Goal: Task Accomplishment & Management: Complete application form

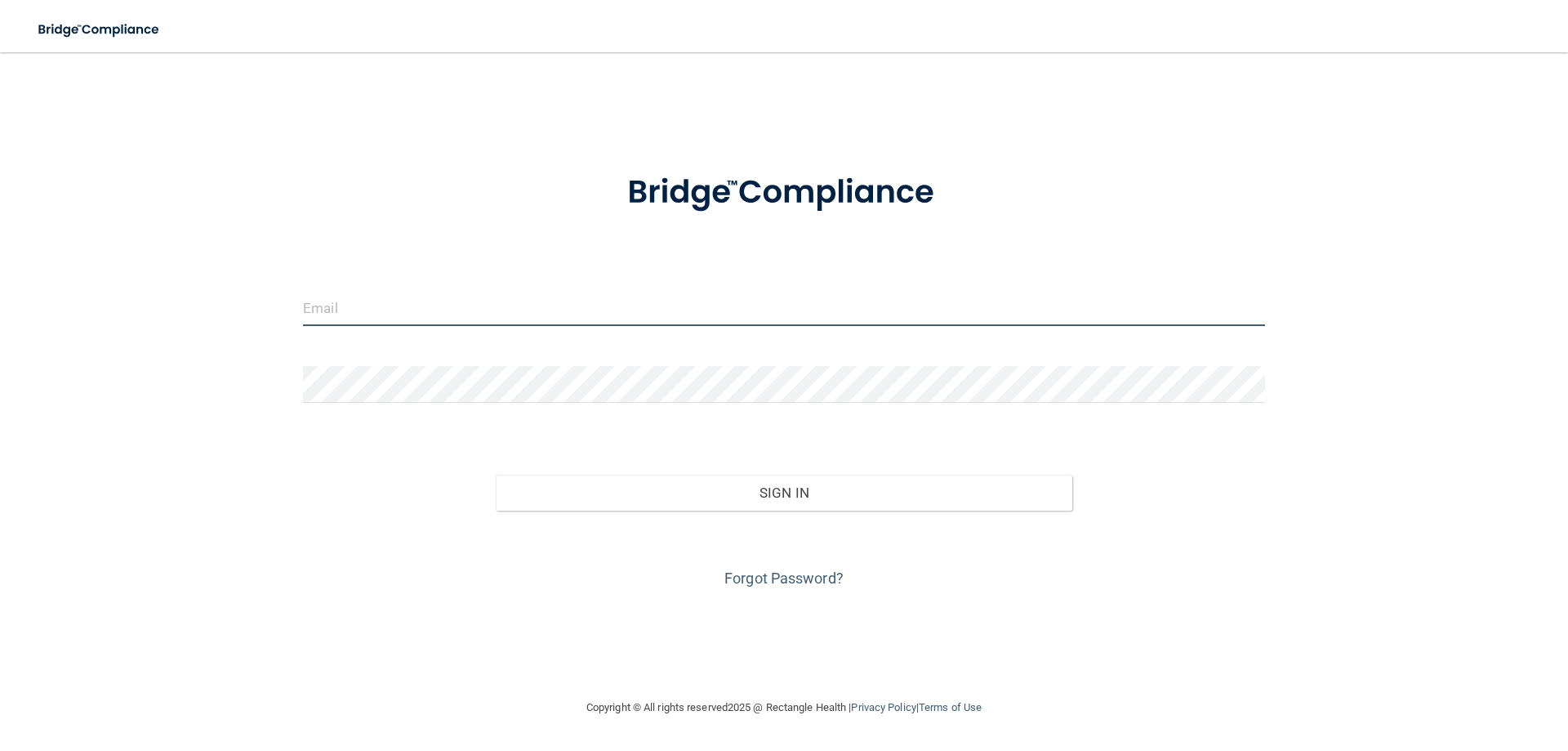
type input "[PERSON_NAME][EMAIL_ADDRESS][DOMAIN_NAME]"
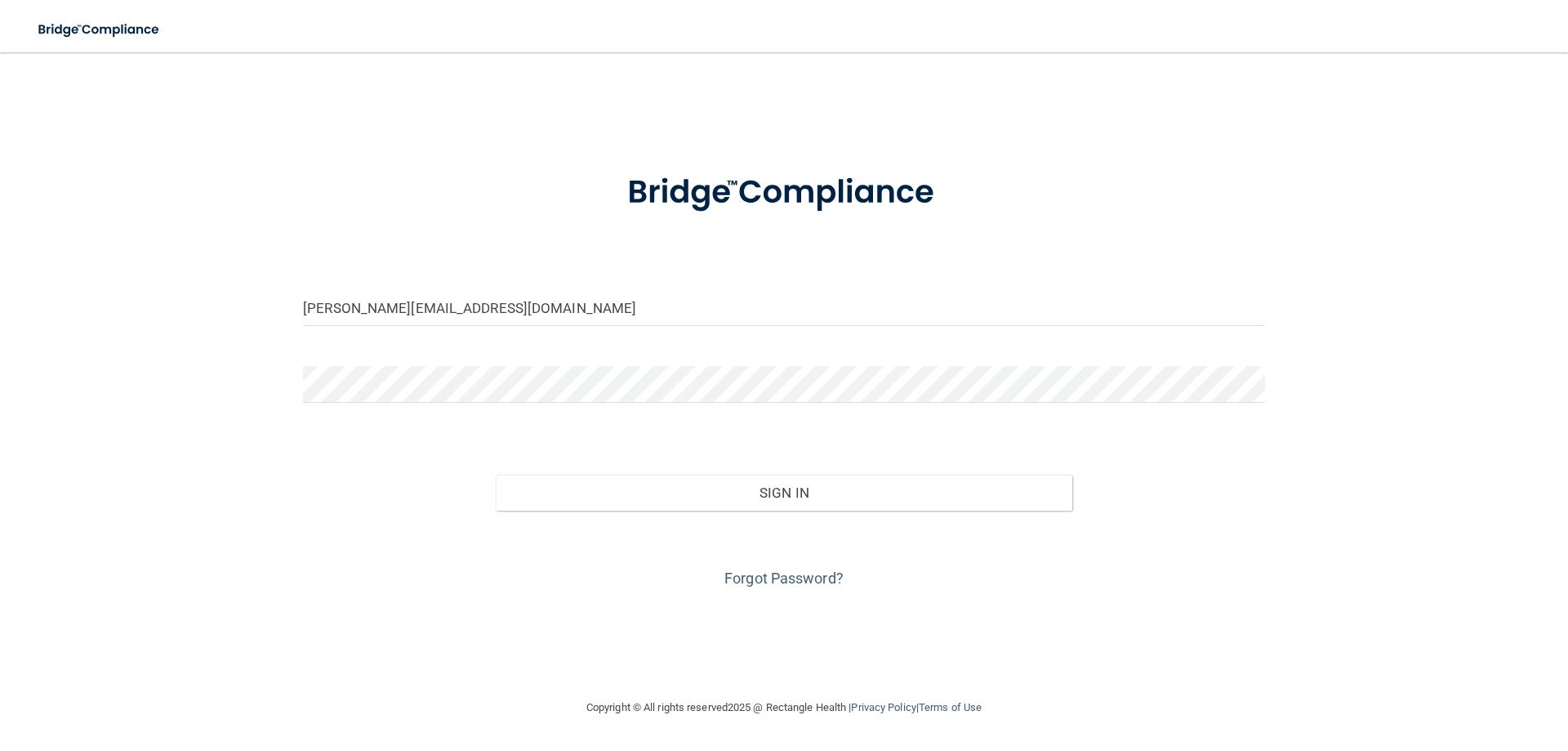
click at [701, 434] on form "courtney@drrobertjfunk.com Invalid email/password. You don't have permission to…" at bounding box center [784, 371] width 962 height 441
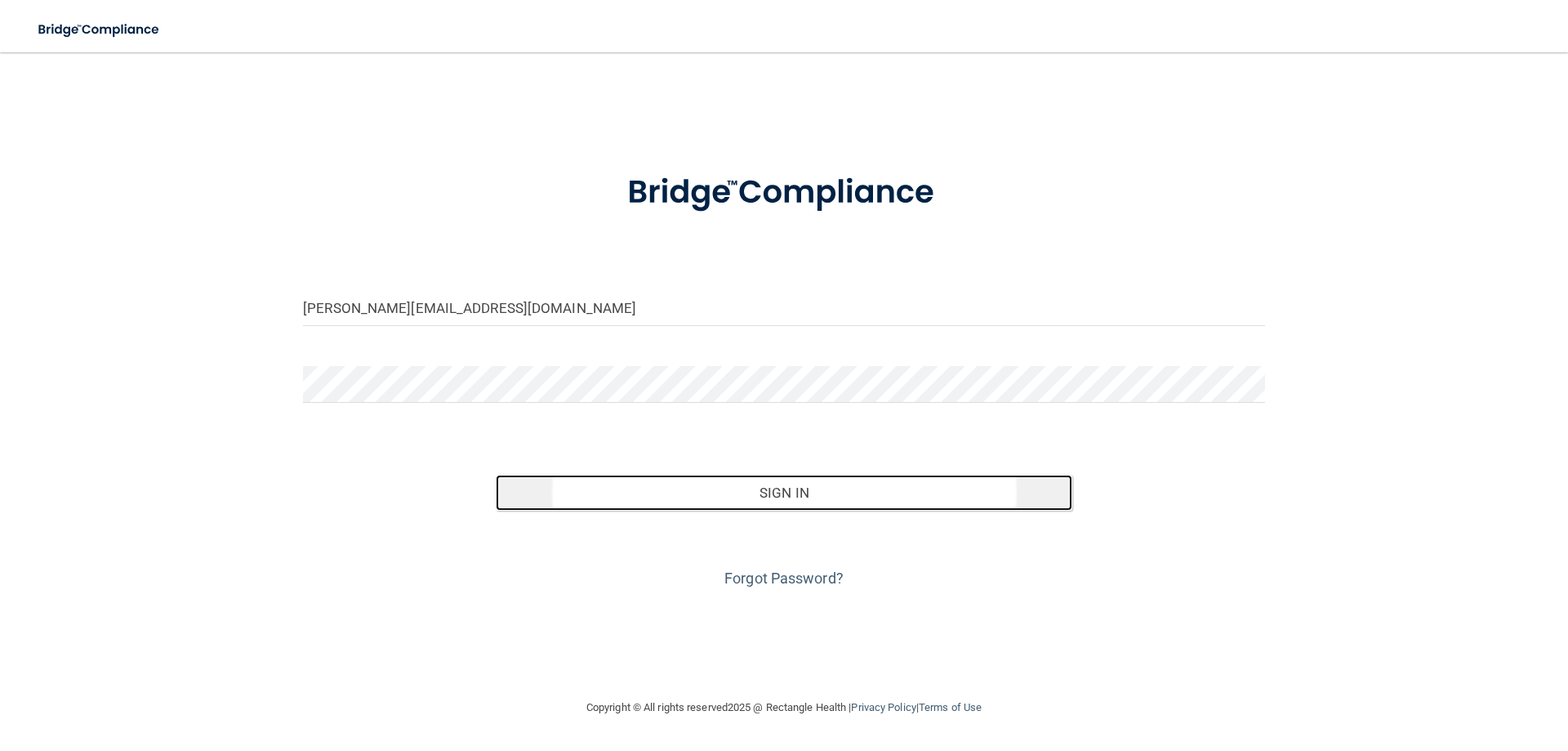
click at [727, 485] on button "Sign In" at bounding box center [784, 492] width 577 height 36
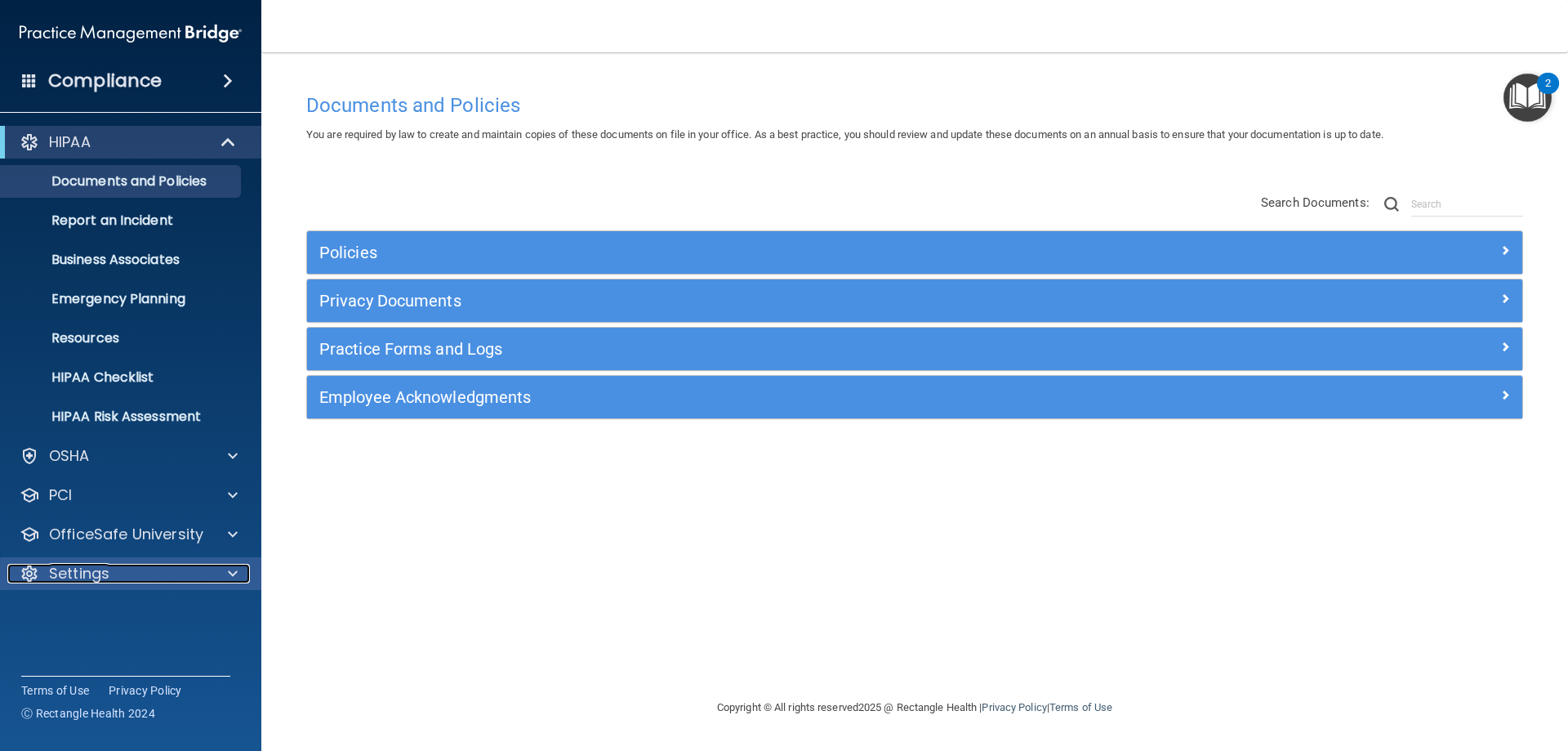
click at [121, 567] on div "Settings" at bounding box center [108, 573] width 203 height 20
click at [104, 616] on p "My Account" at bounding box center [122, 613] width 223 height 17
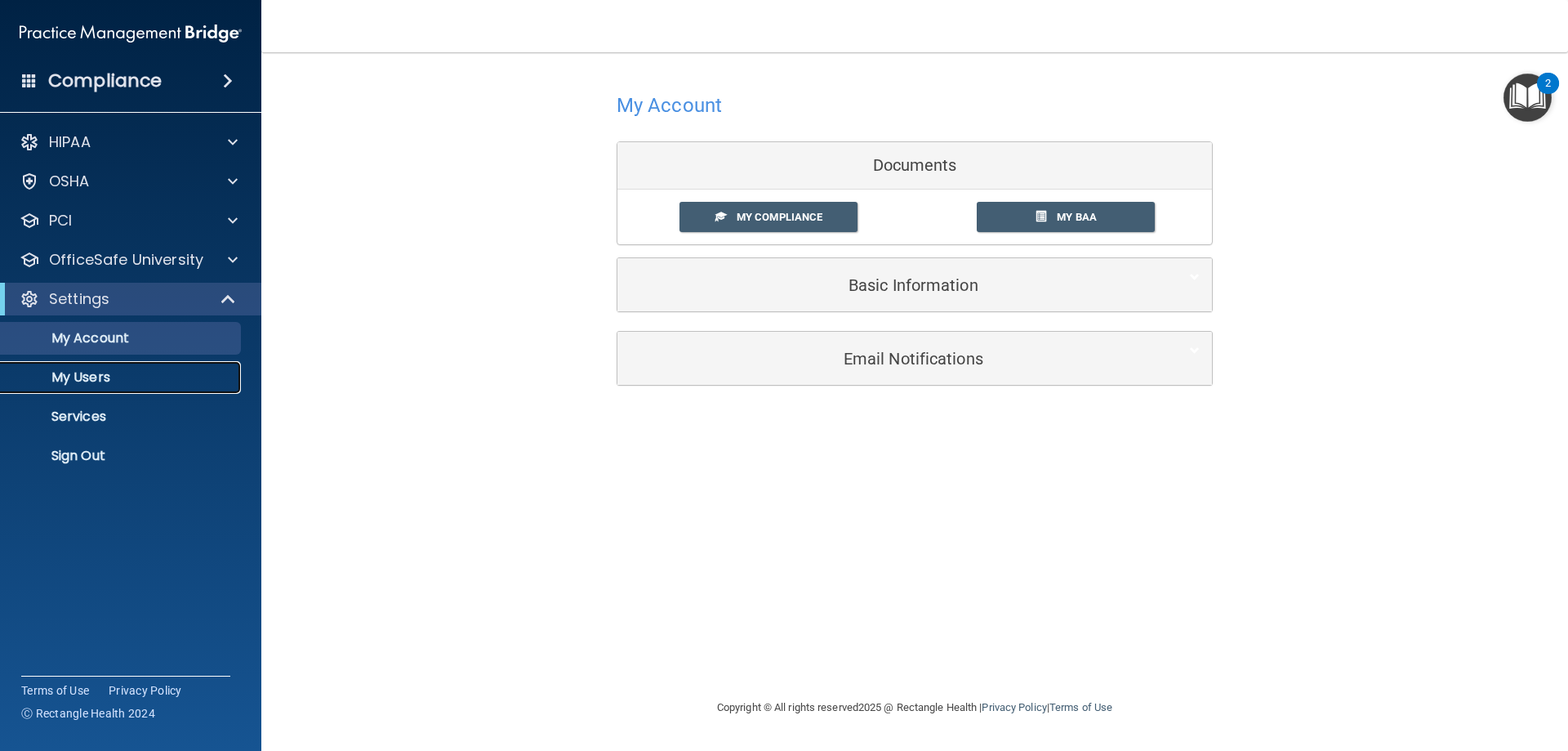
click at [126, 364] on link "My Users" at bounding box center [112, 378] width 257 height 33
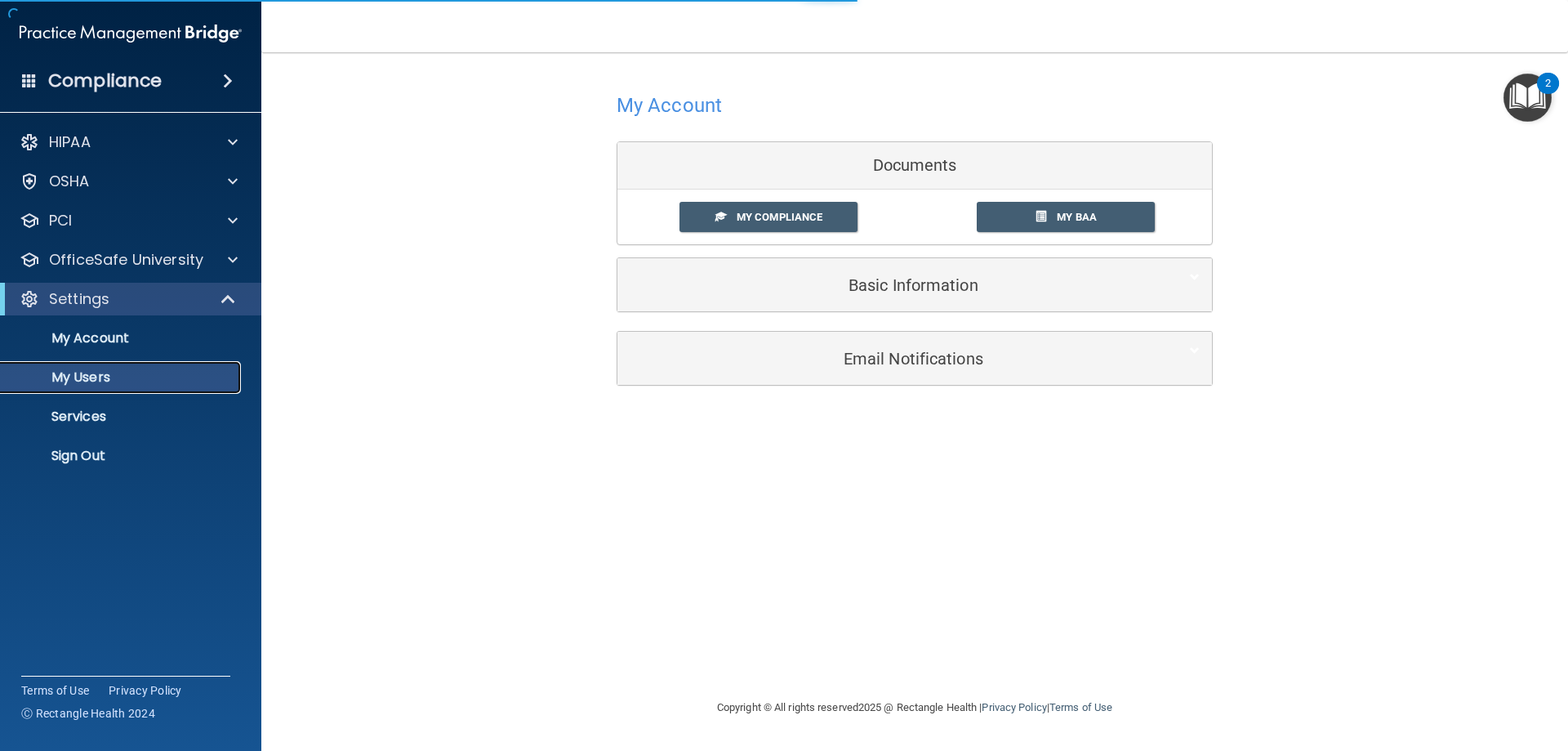
select select "20"
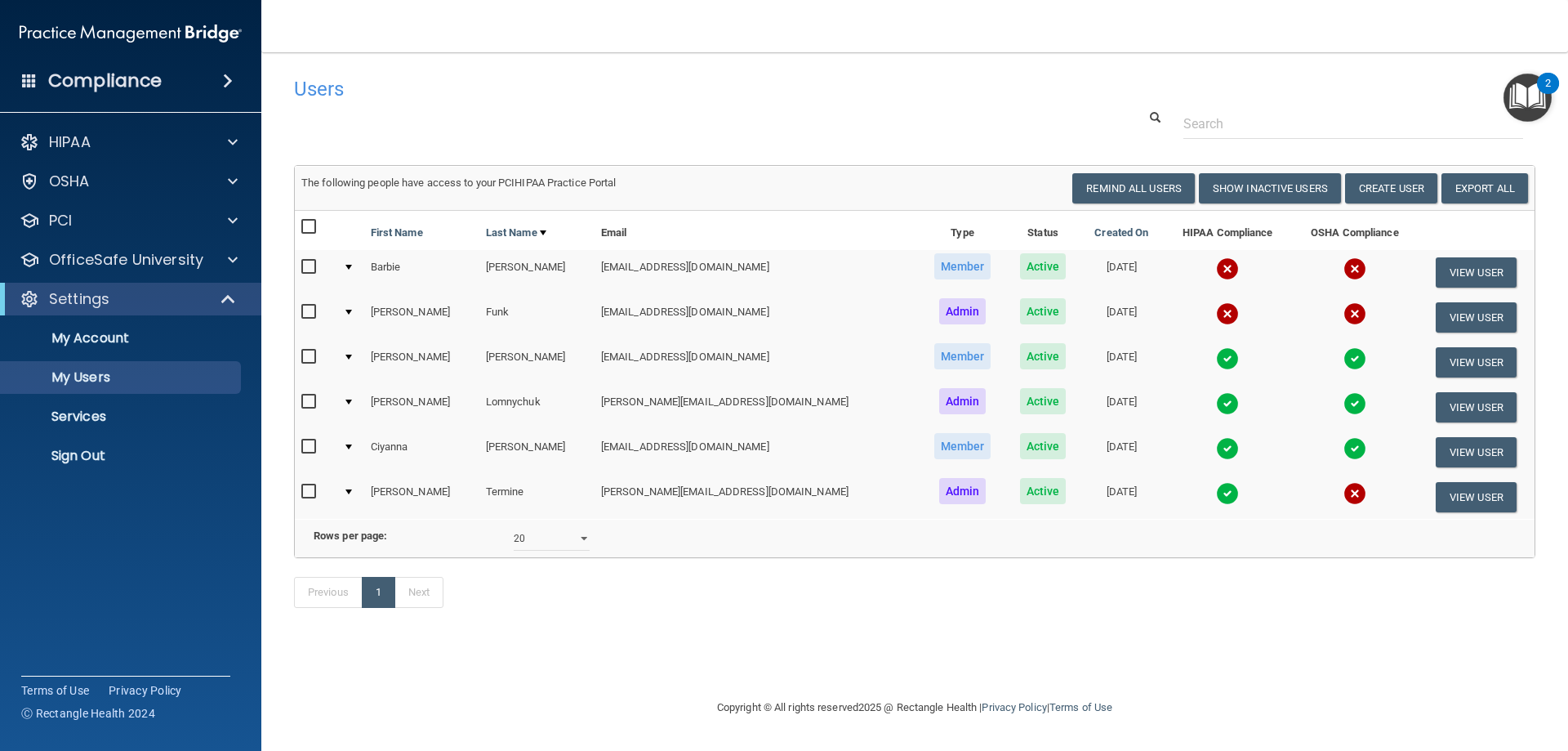
click at [304, 403] on input "checkbox" at bounding box center [310, 401] width 19 height 13
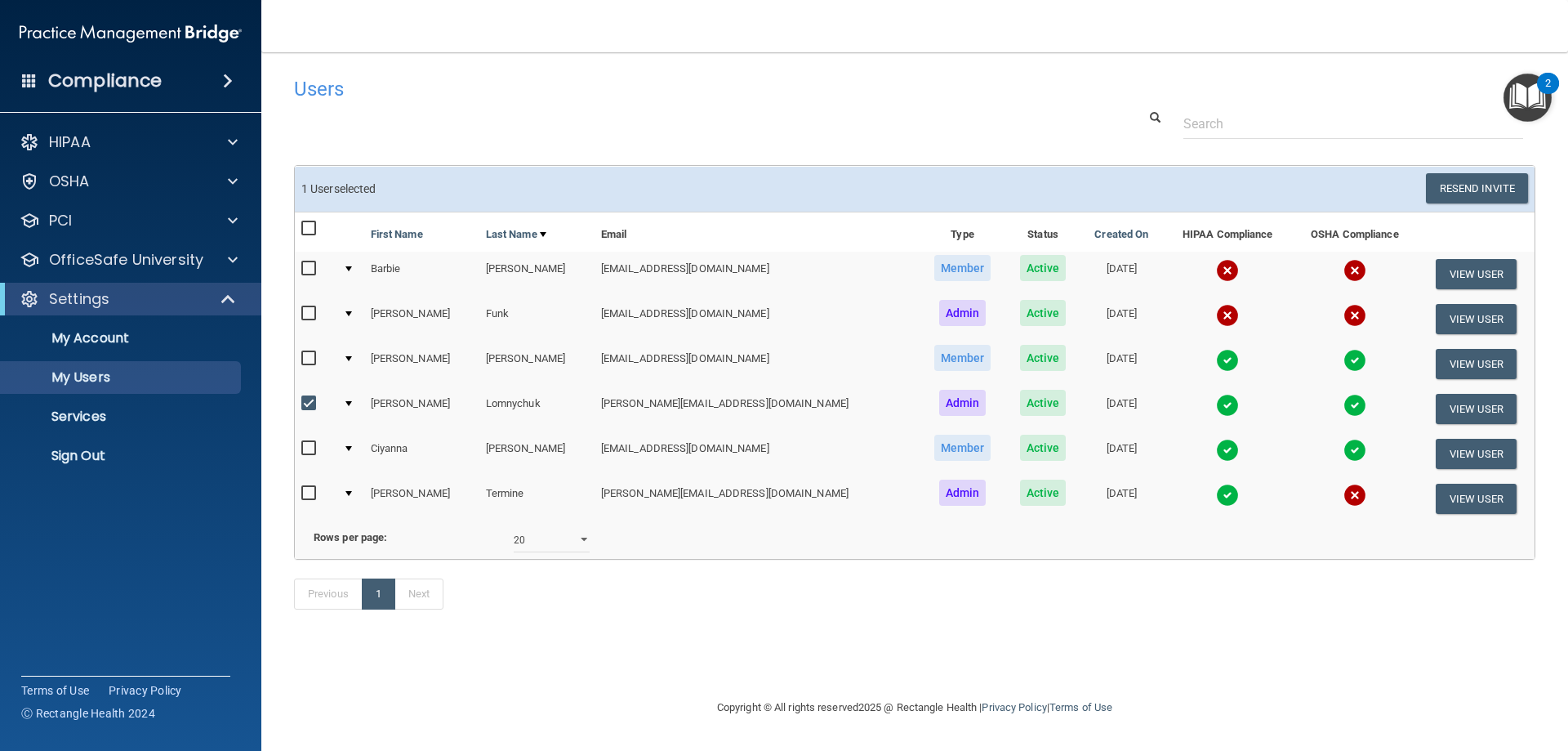
click at [354, 407] on td at bounding box center [350, 409] width 28 height 45
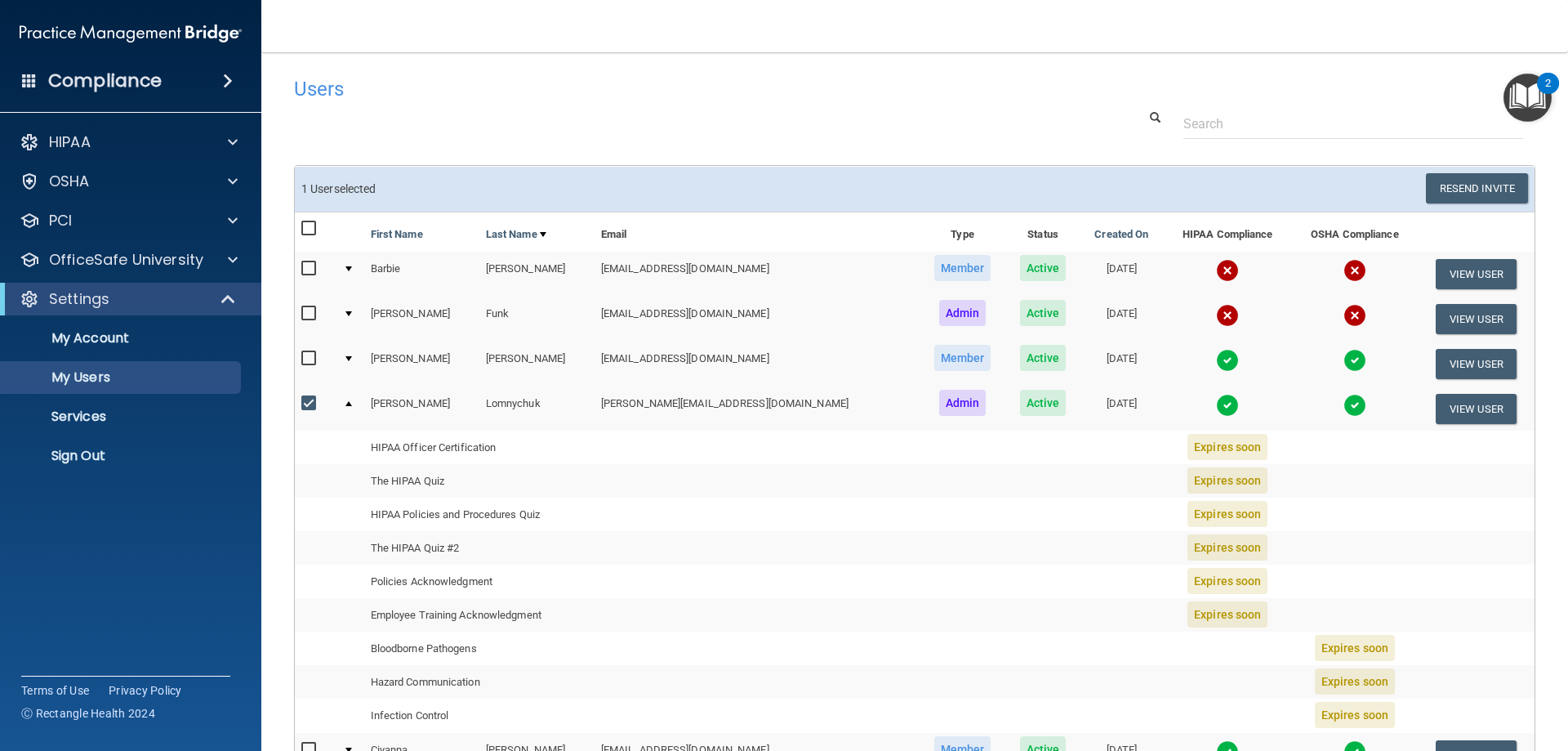
click at [300, 400] on td at bounding box center [316, 408] width 42 height 44
click at [306, 405] on input "checkbox" at bounding box center [310, 403] width 19 height 13
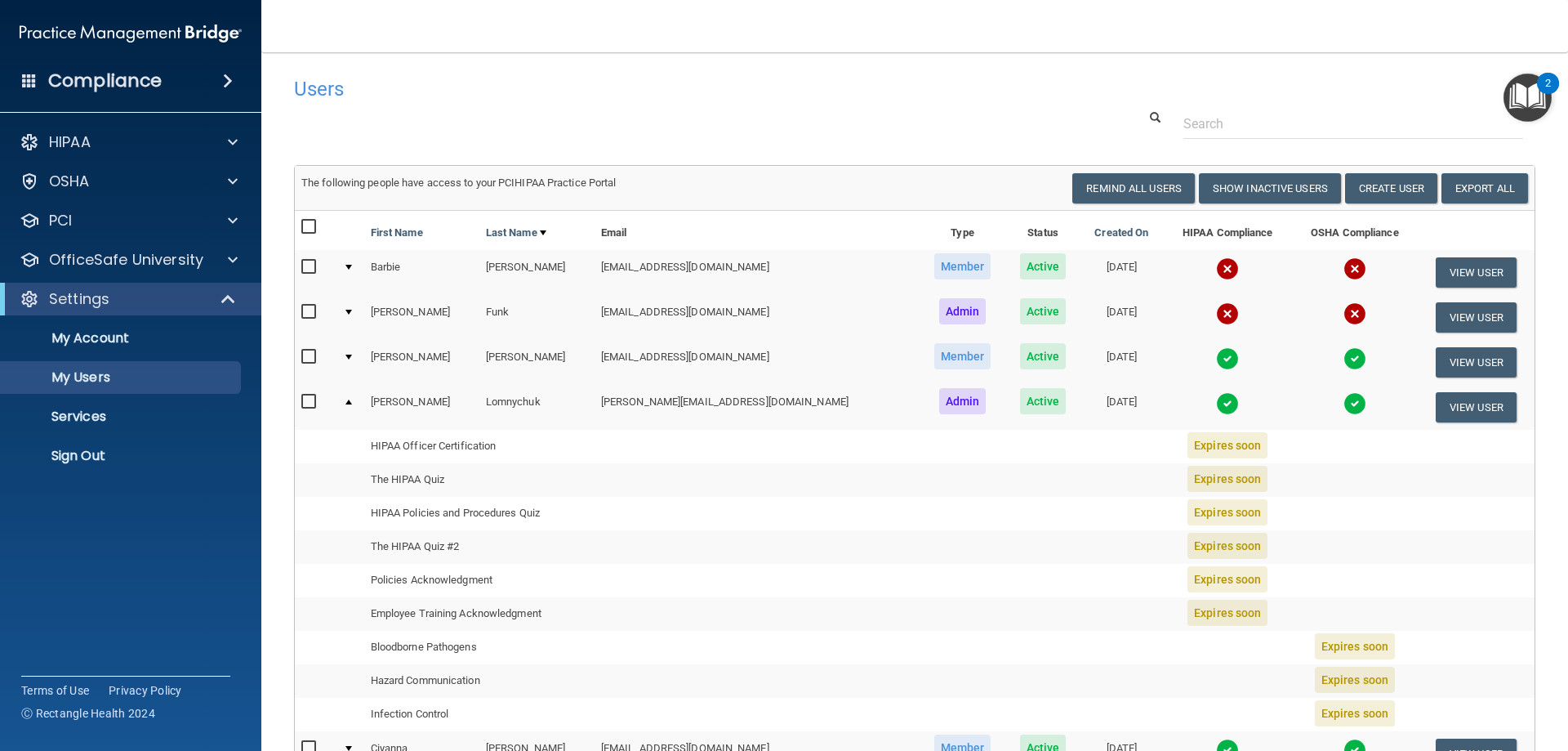
click at [602, 112] on div at bounding box center [914, 124] width 1265 height 30
click at [322, 405] on div at bounding box center [315, 405] width 29 height 25
click at [314, 405] on input "checkbox" at bounding box center [310, 401] width 19 height 13
checkbox input "true"
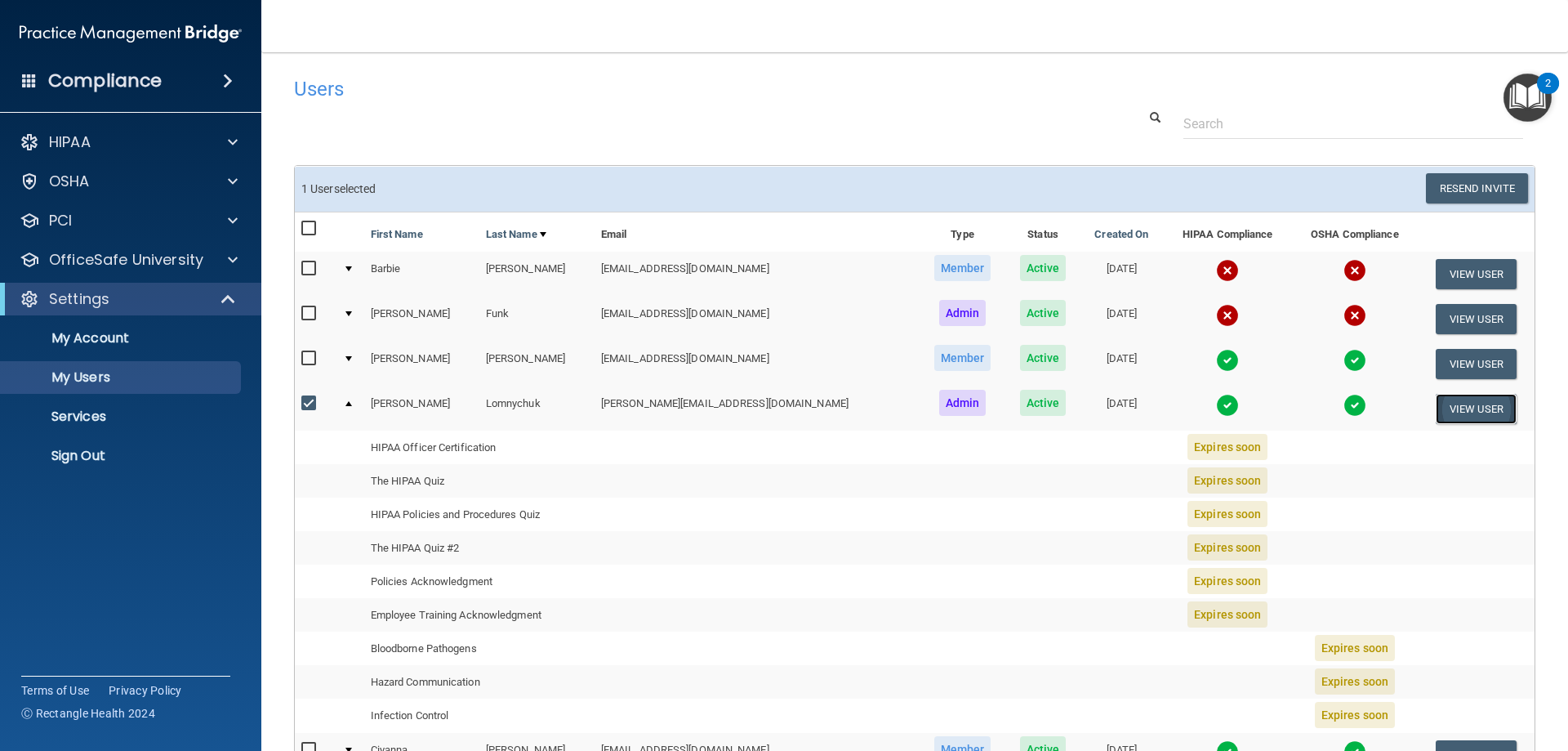
click at [1470, 407] on button "View User" at bounding box center [1476, 409] width 81 height 30
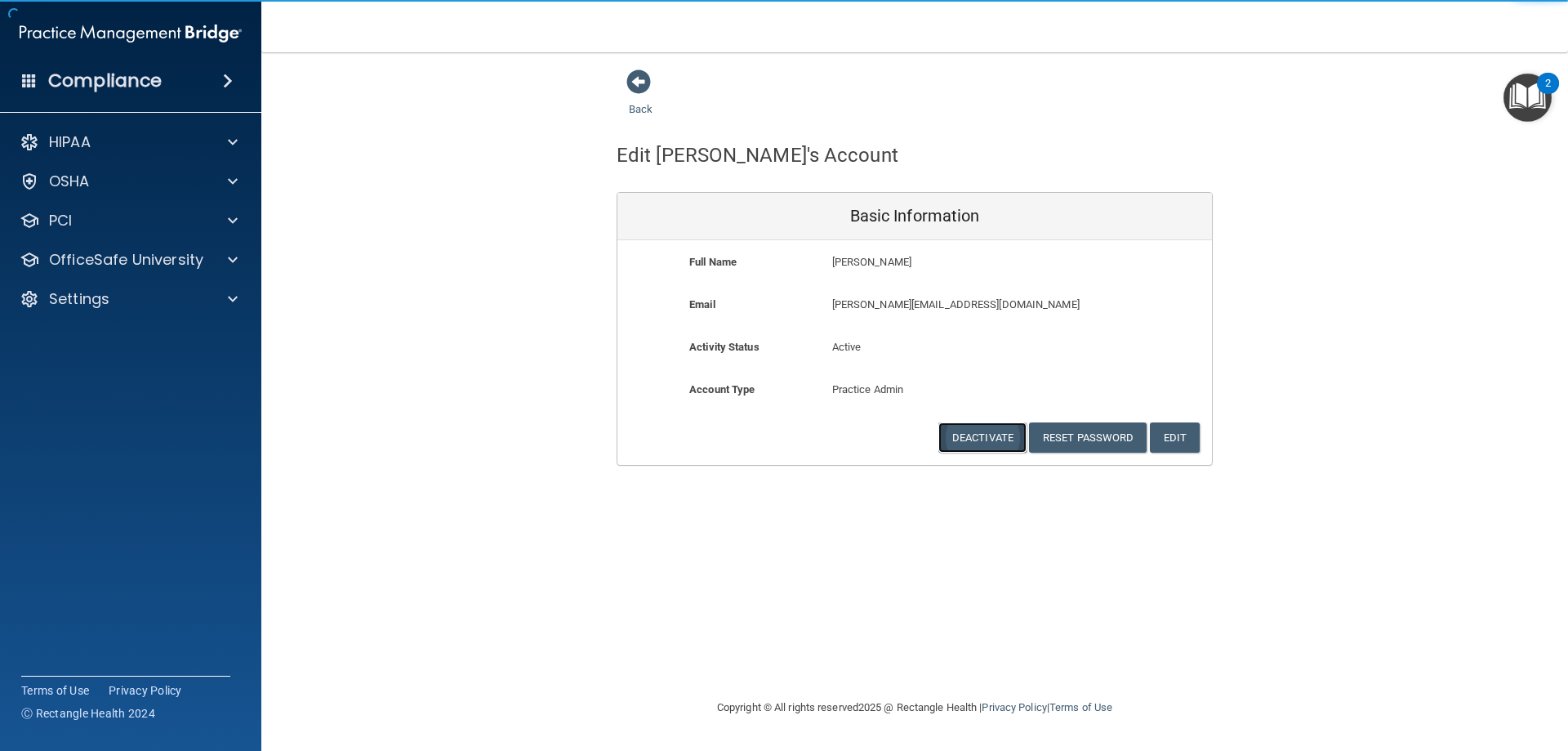
click at [971, 438] on button "Deactivate" at bounding box center [982, 437] width 88 height 30
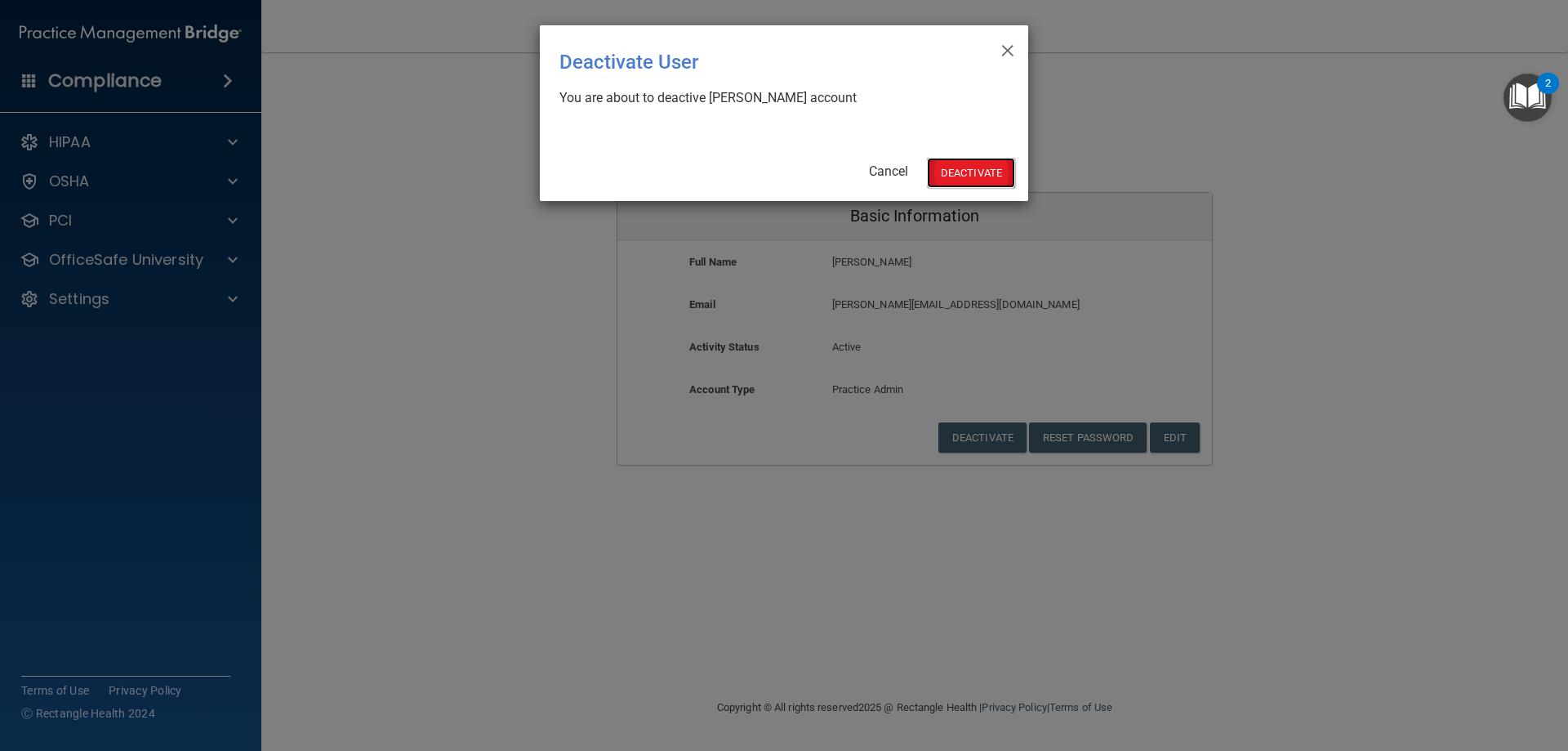
click at [987, 184] on button "Deactivate" at bounding box center [971, 172] width 88 height 30
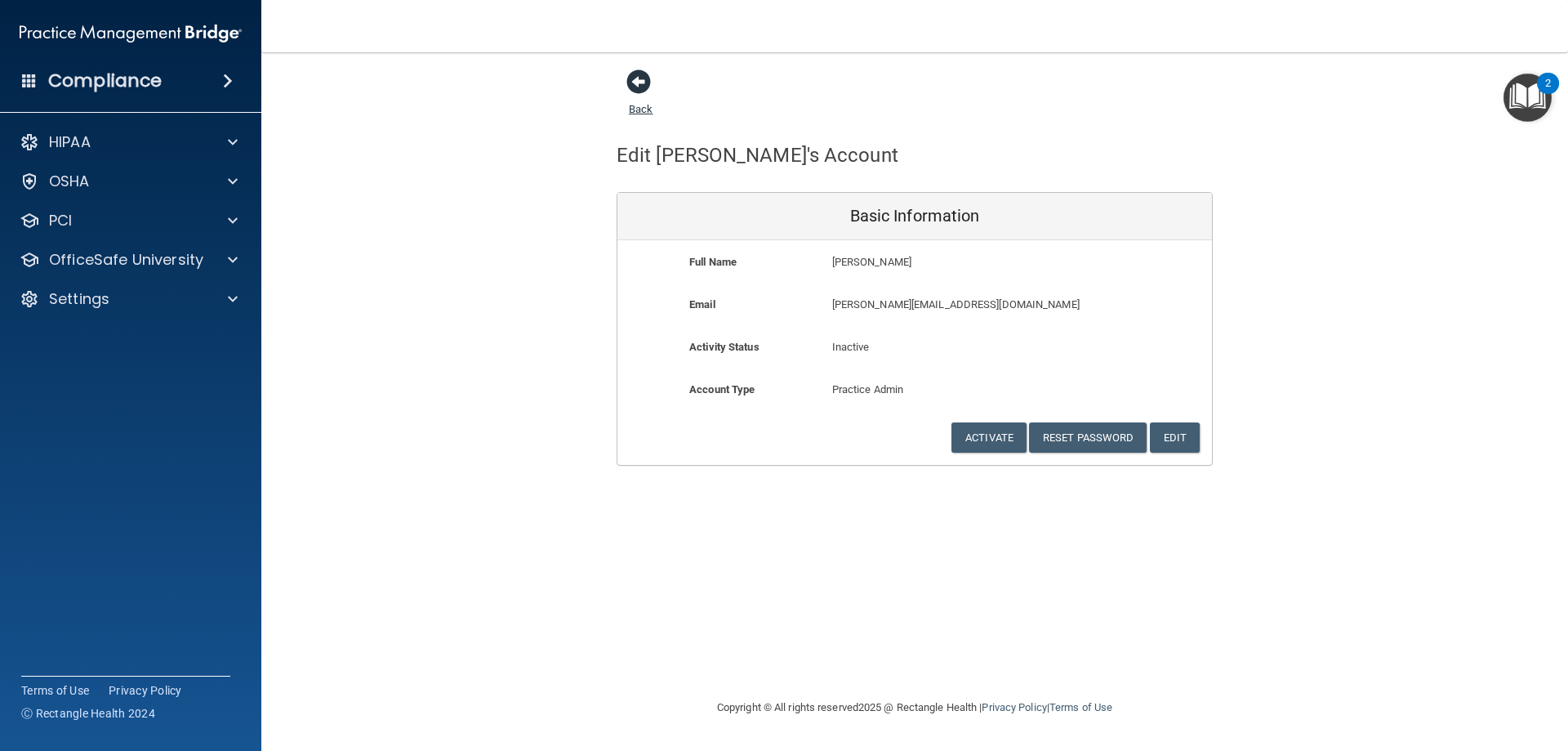
click at [634, 78] on span at bounding box center [638, 82] width 24 height 24
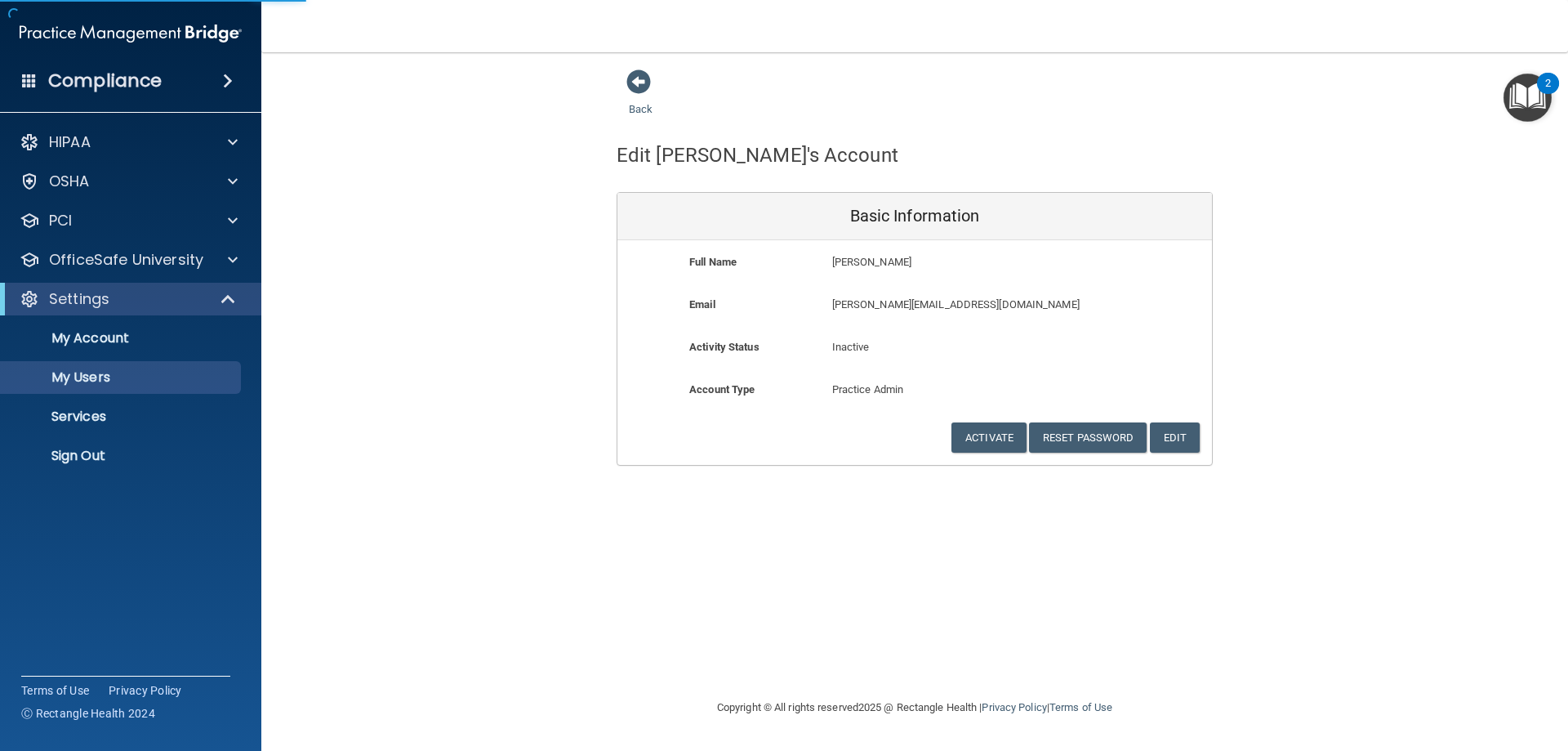
select select "20"
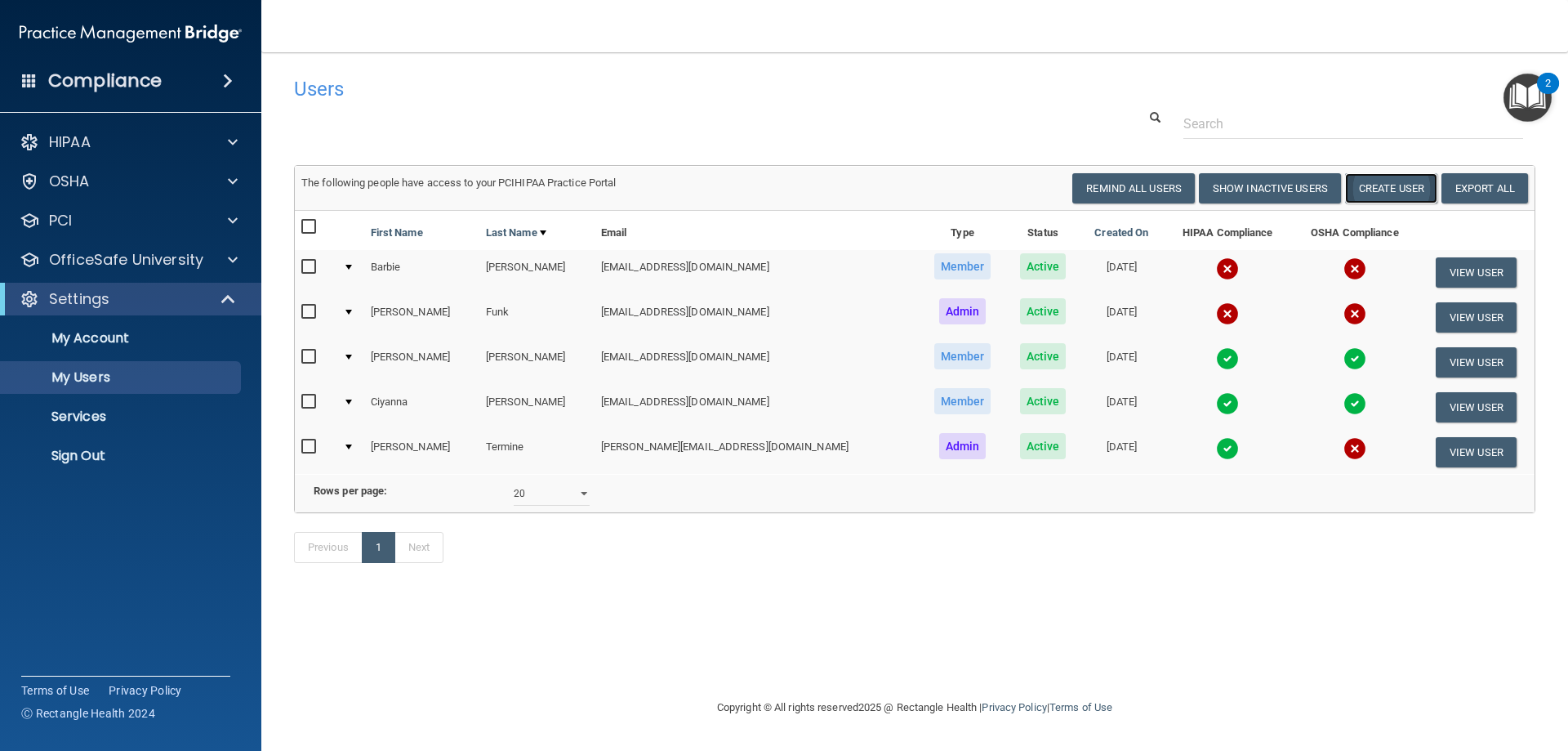
click at [1370, 188] on button "Create User" at bounding box center [1391, 188] width 92 height 30
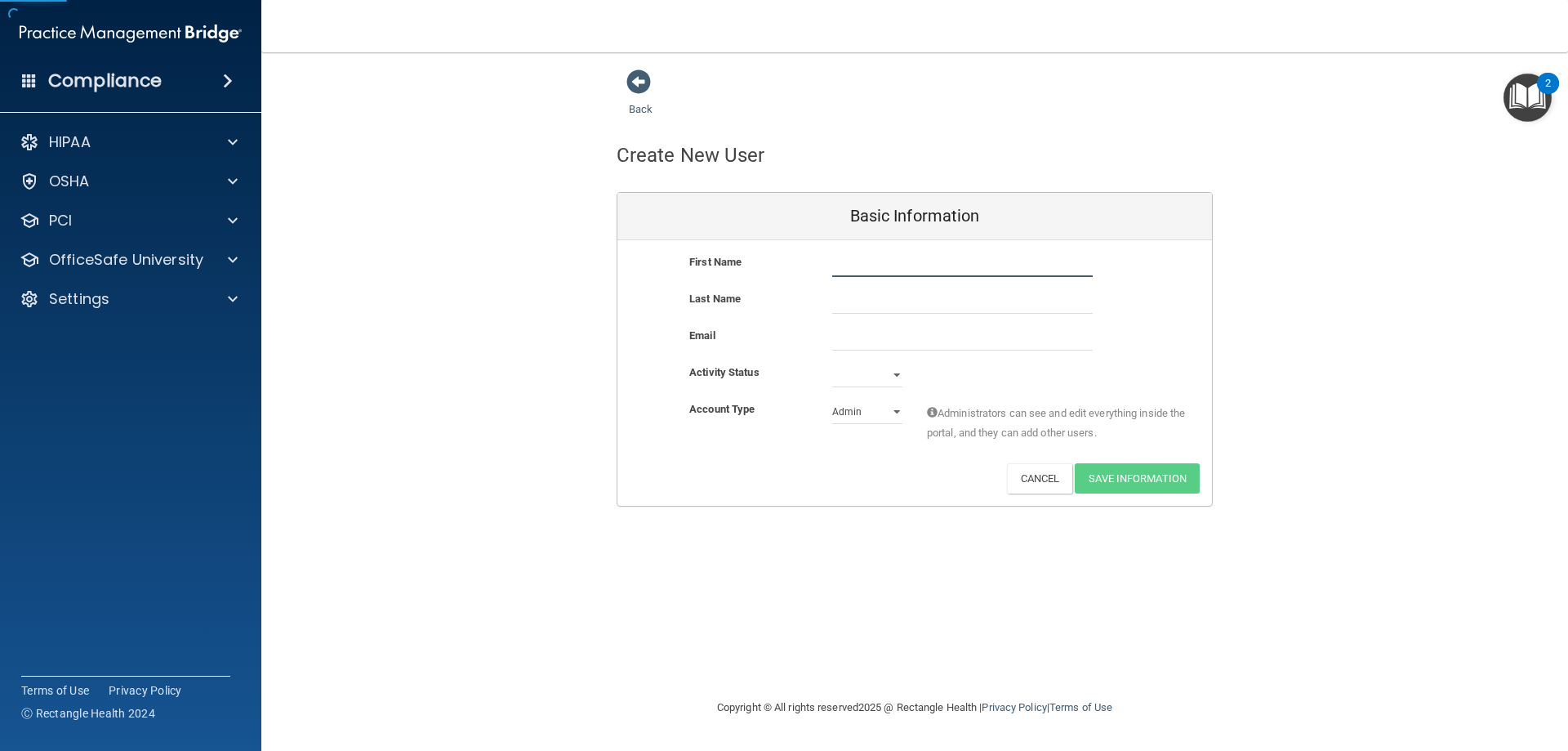
click at [897, 259] on input "text" at bounding box center [963, 265] width 261 height 24
click at [857, 271] on input "text" at bounding box center [963, 265] width 261 height 24
click at [850, 266] on input "text" at bounding box center [963, 265] width 261 height 24
click at [902, 257] on input "text" at bounding box center [963, 265] width 261 height 24
type input "[PERSON_NAME]"
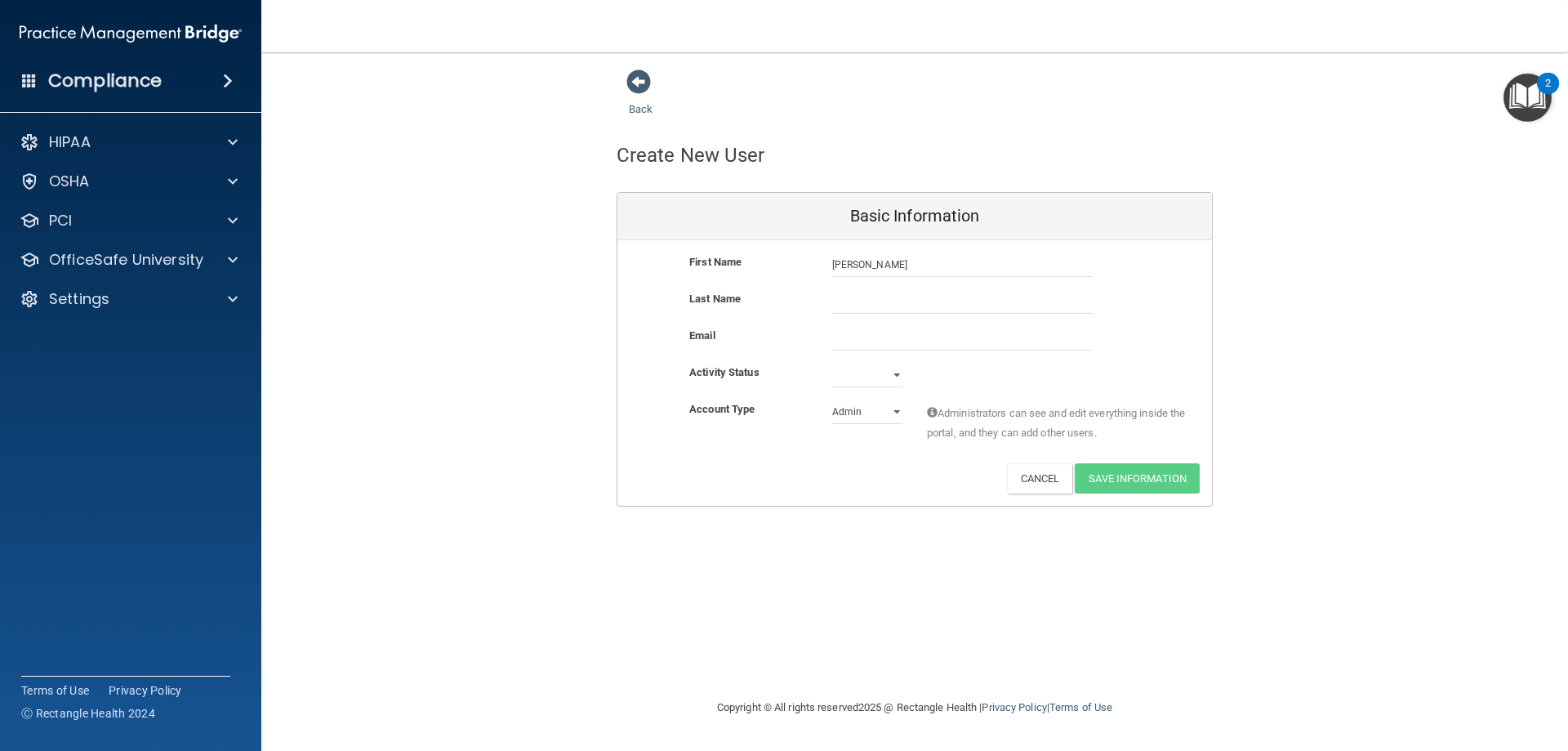
click at [1041, 281] on div "First Name [PERSON_NAME]" at bounding box center [914, 271] width 594 height 37
click at [991, 340] on input "email" at bounding box center [963, 339] width 261 height 24
type input "[EMAIL_ADDRESS][DOMAIN_NAME]"
click at [871, 381] on select "Active Inactive" at bounding box center [867, 375] width 70 height 24
select select "active"
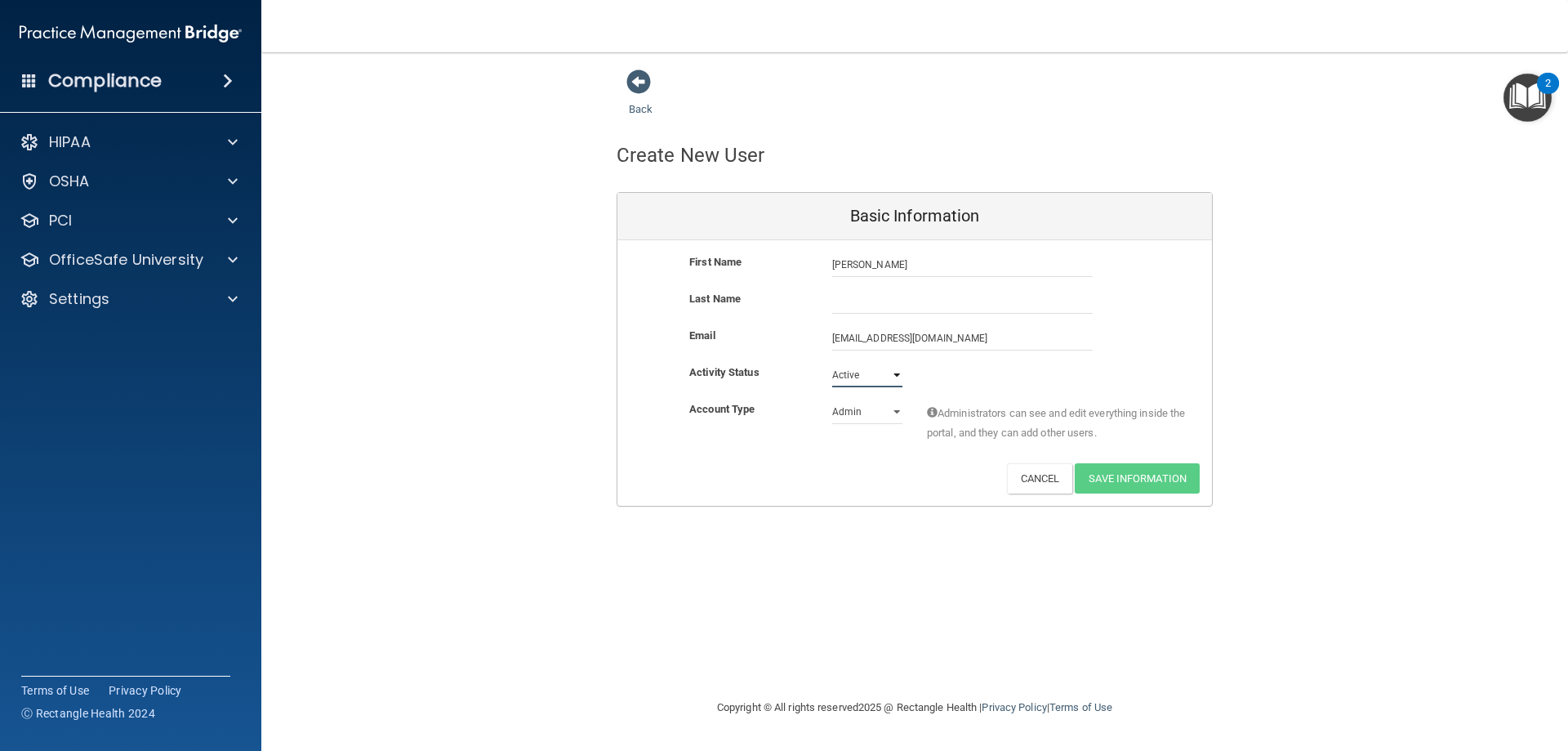
click at [832, 363] on select "Active Inactive" at bounding box center [867, 375] width 70 height 24
click at [864, 407] on select "Admin Member" at bounding box center [867, 412] width 70 height 24
select select "practice_member"
click at [832, 399] on select "Admin Member" at bounding box center [867, 412] width 70 height 24
click at [854, 285] on div "First Name [PERSON_NAME]" at bounding box center [914, 271] width 594 height 37
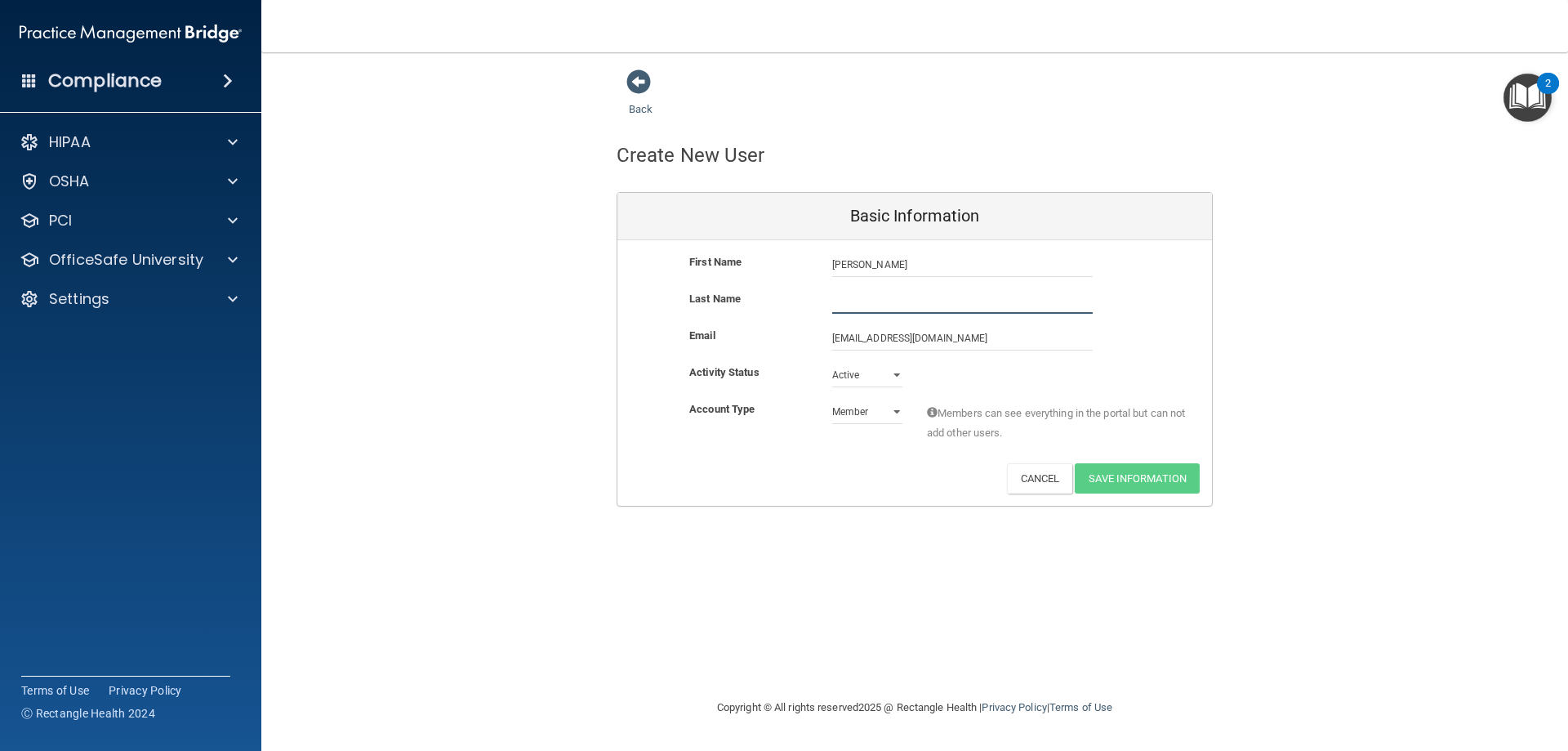
click at [861, 293] on input "text" at bounding box center [963, 301] width 261 height 24
click at [1072, 288] on div "First Name [PERSON_NAME]" at bounding box center [914, 271] width 594 height 37
click at [1071, 294] on input "text" at bounding box center [963, 301] width 261 height 24
click at [877, 292] on input "text" at bounding box center [963, 301] width 261 height 24
type input "[PERSON_NAME]"
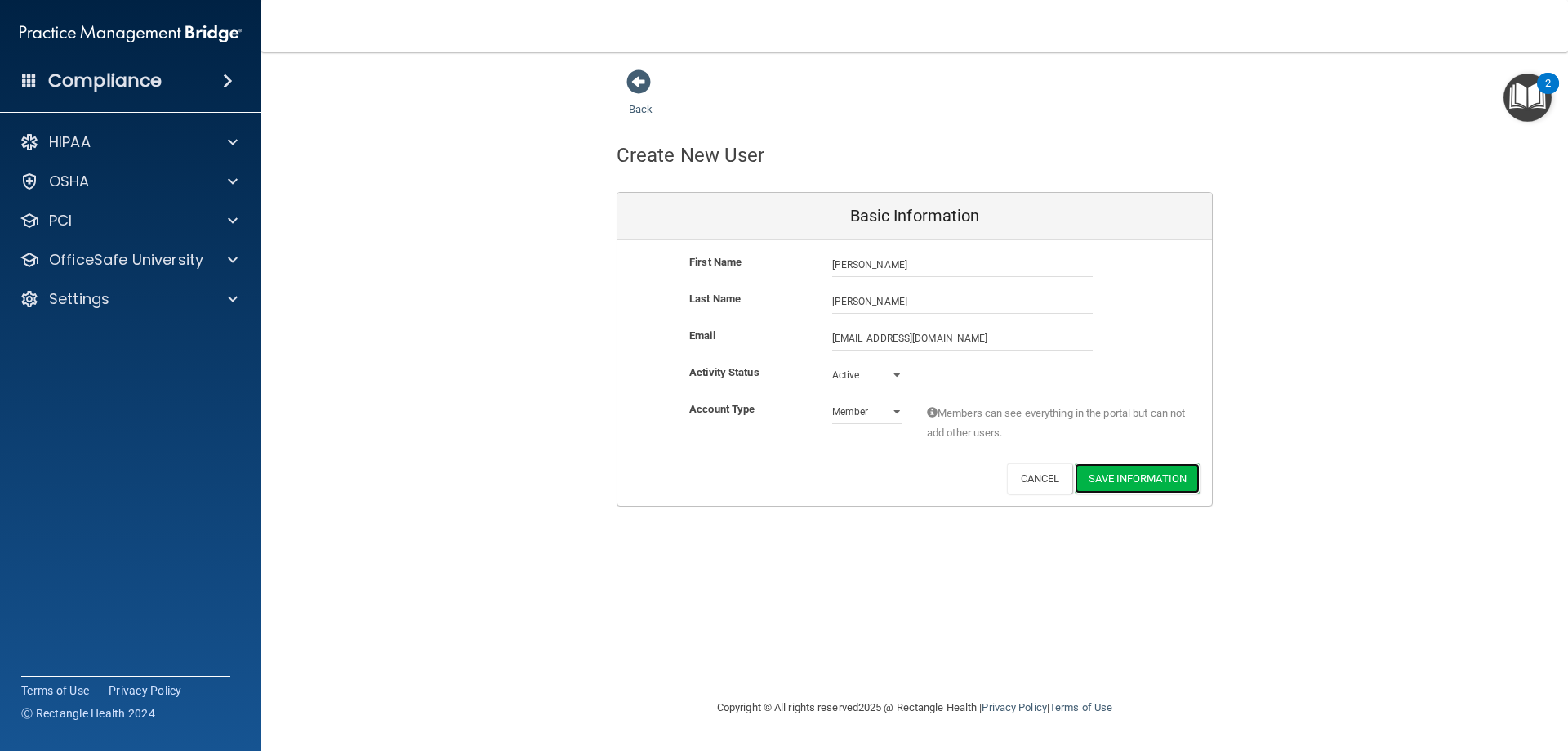
drag, startPoint x: 1119, startPoint y: 464, endPoint x: 1118, endPoint y: 494, distance: 30.0
click at [1118, 494] on div "First Name [PERSON_NAME] Last Name [PERSON_NAME] Email [EMAIL_ADDRESS][DOMAIN_N…" at bounding box center [914, 372] width 594 height 265
click at [1120, 474] on button "Save Information" at bounding box center [1138, 478] width 125 height 30
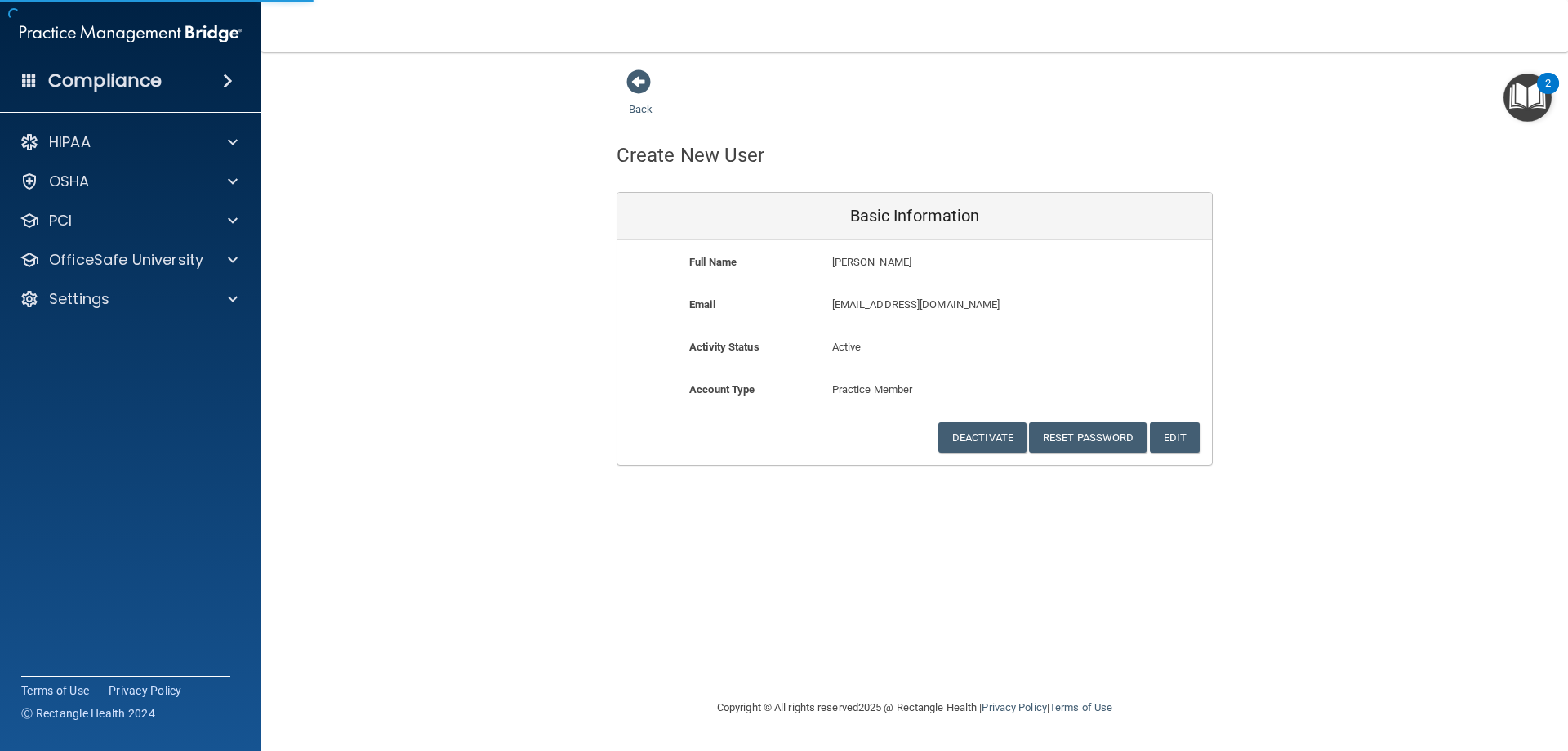
click at [1025, 272] on p "[PERSON_NAME]" at bounding box center [963, 262] width 261 height 20
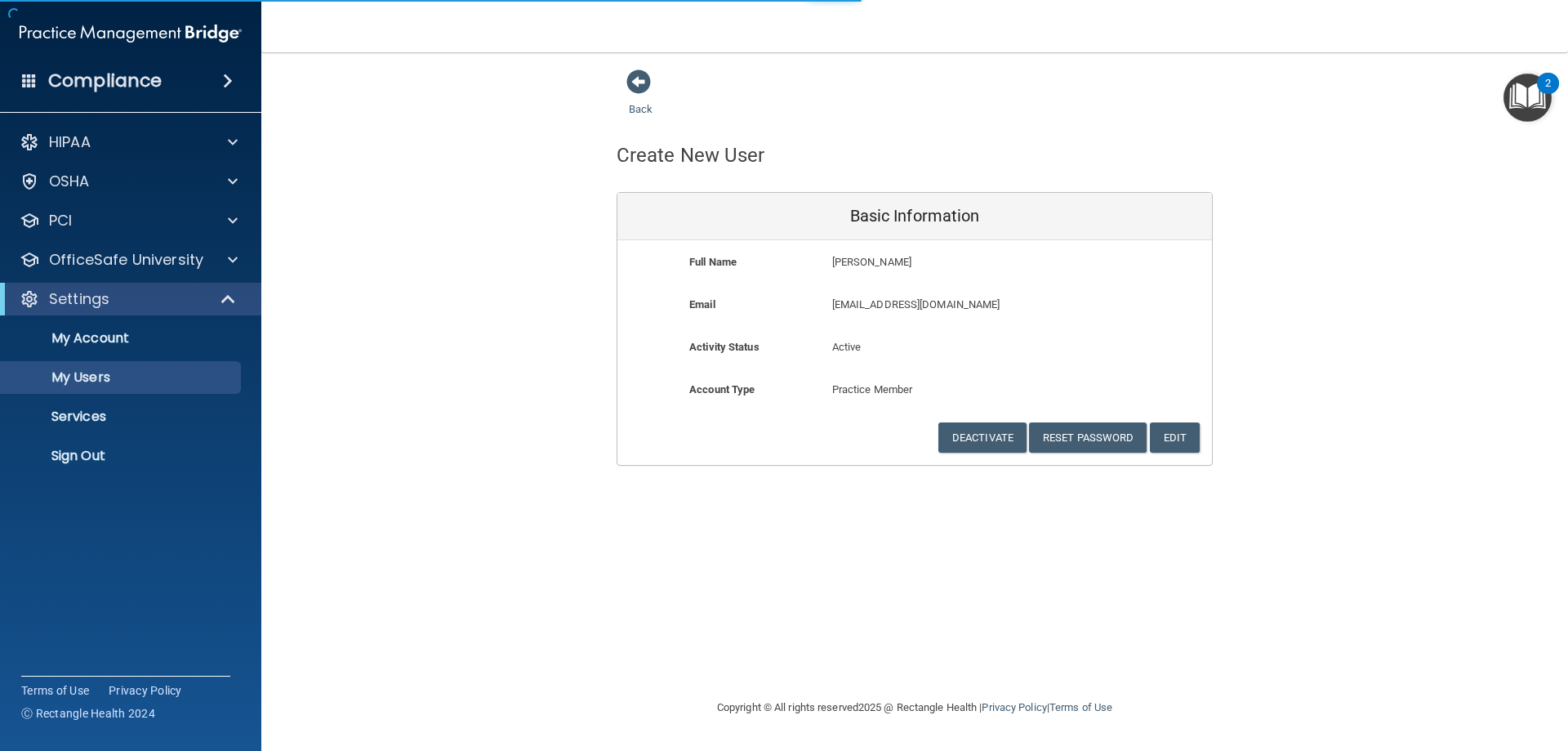
select select "20"
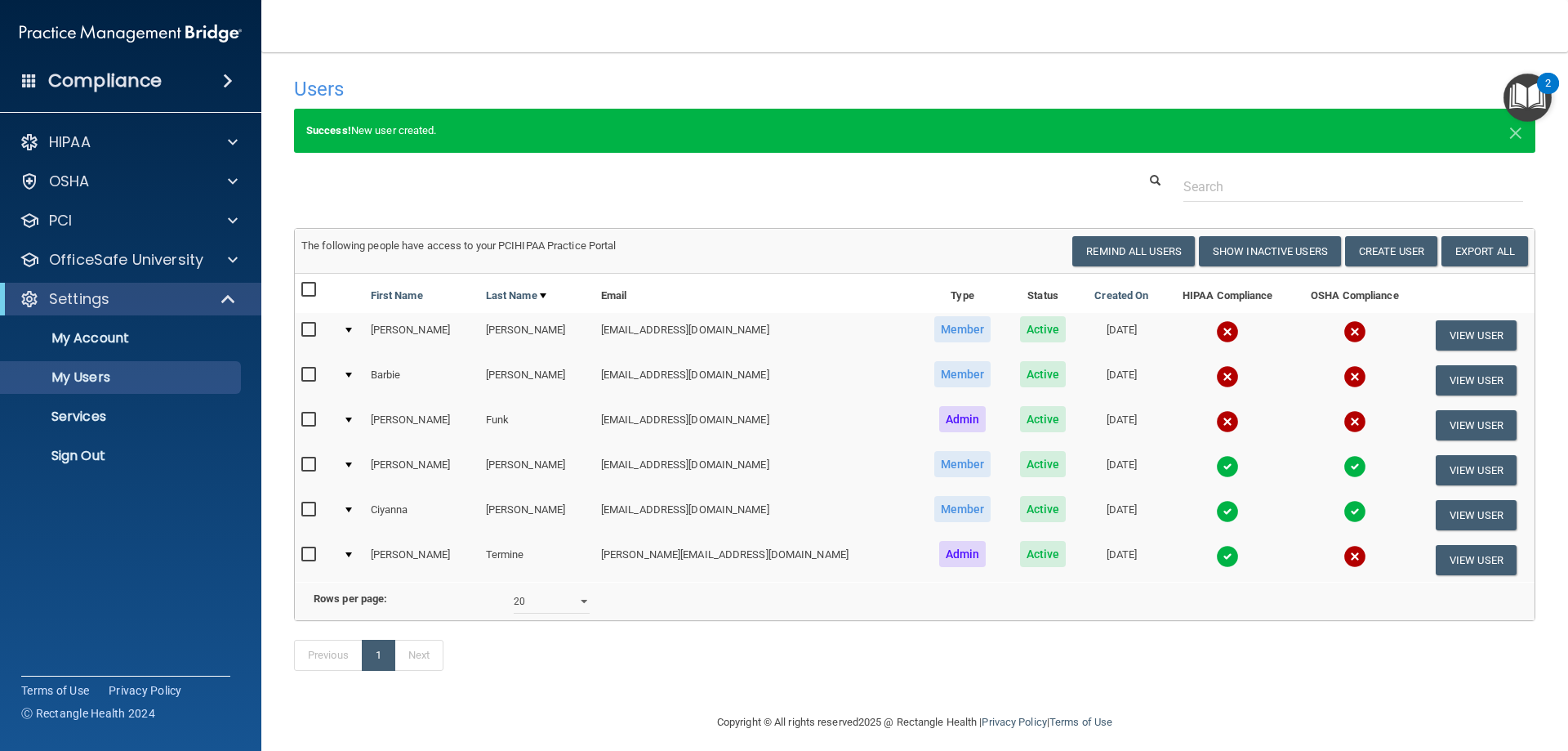
click at [393, 158] on div "Success! New user created. ×" at bounding box center [914, 140] width 1265 height 63
